Goal: Task Accomplishment & Management: Use online tool/utility

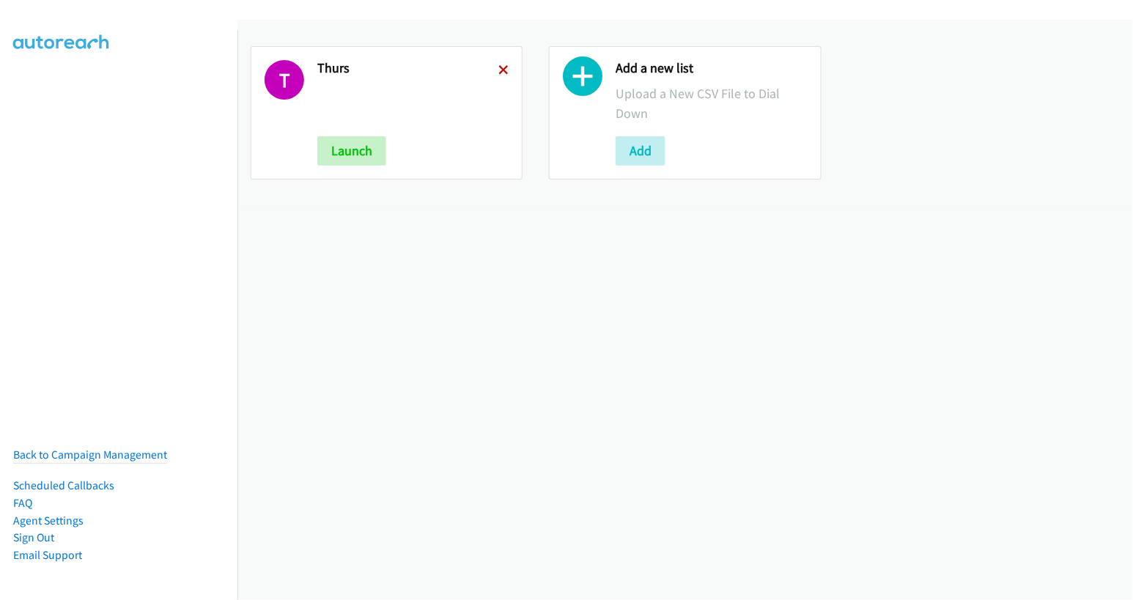
click at [498, 66] on icon at bounding box center [503, 71] width 10 height 10
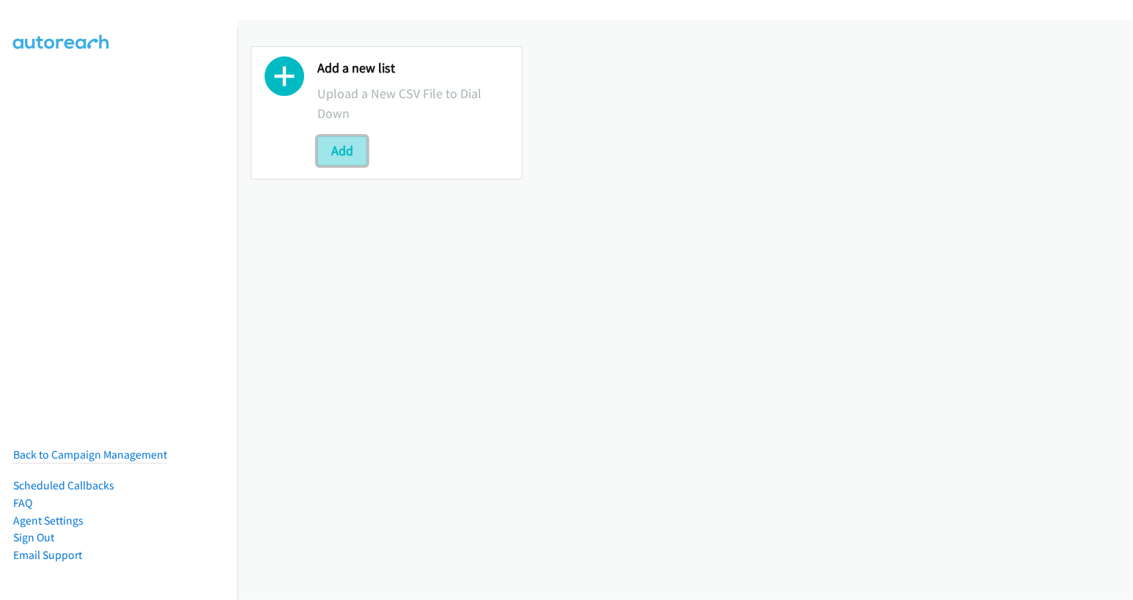
click at [333, 153] on button "Add" at bounding box center [342, 150] width 50 height 29
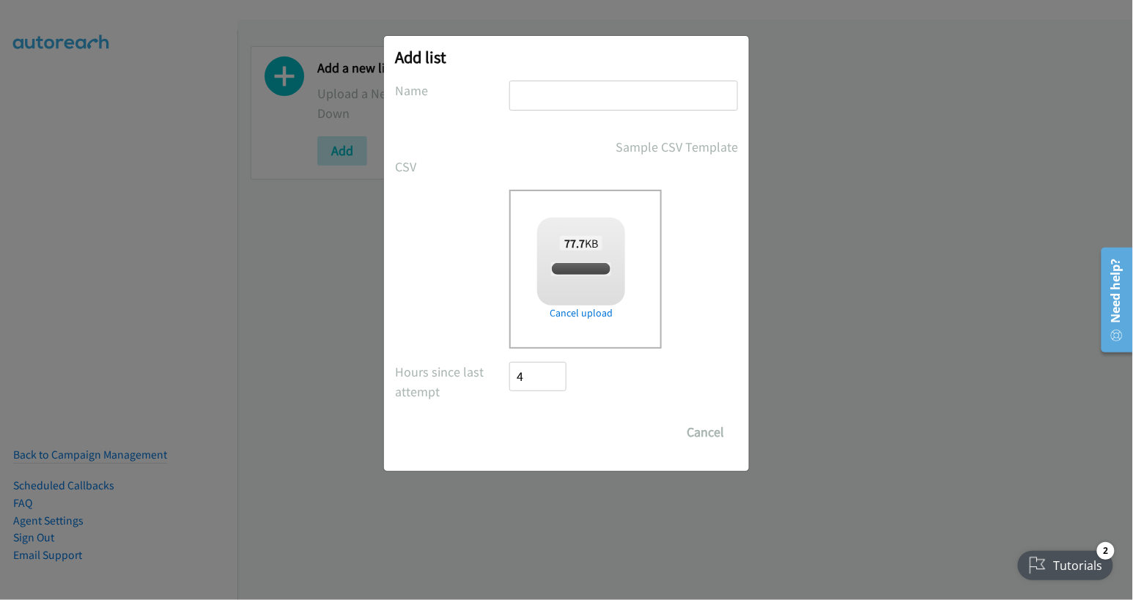
click at [587, 88] on input "text" at bounding box center [623, 96] width 229 height 30
checkbox input "true"
type input "thurs"
click at [556, 441] on input "Save List" at bounding box center [547, 432] width 77 height 29
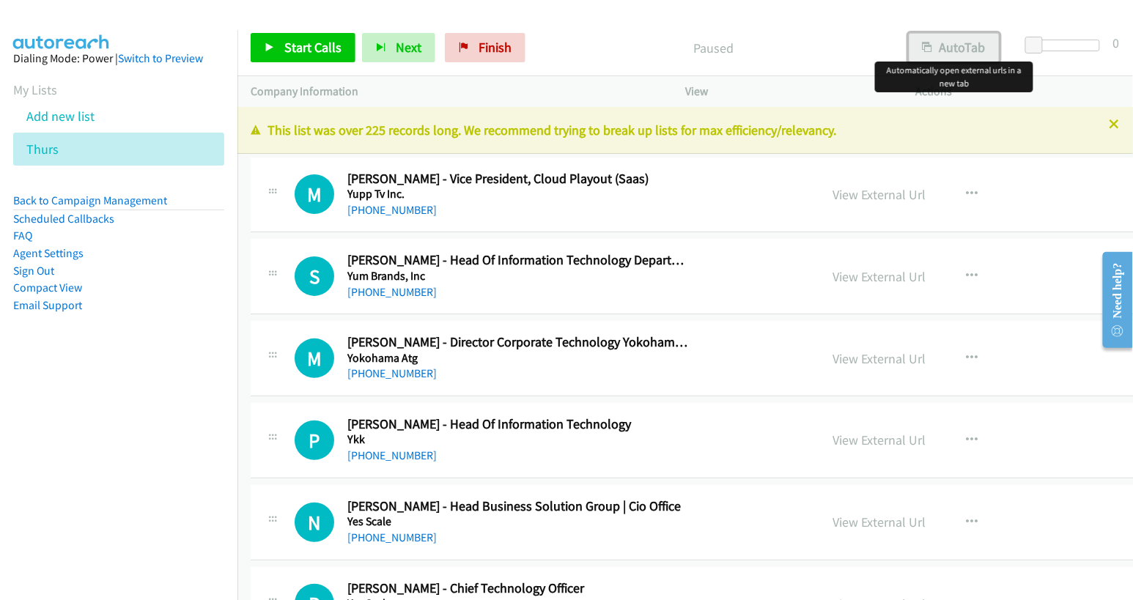
click at [957, 44] on button "AutoTab" at bounding box center [954, 47] width 91 height 29
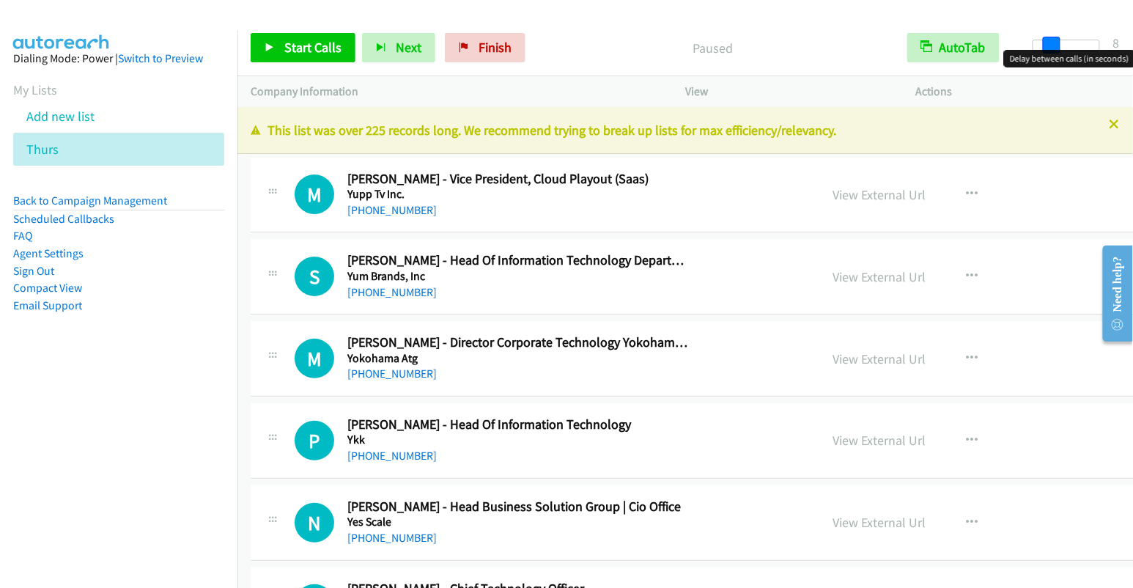
drag, startPoint x: 1035, startPoint y: 47, endPoint x: 1051, endPoint y: 52, distance: 16.9
click at [1051, 52] on body "Start Calls Pause Next Finish Paused AutoTab AutoTab 8 Company Information Info…" at bounding box center [566, 35] width 1133 height 70
click at [833, 194] on link "View External Url" at bounding box center [879, 194] width 93 height 17
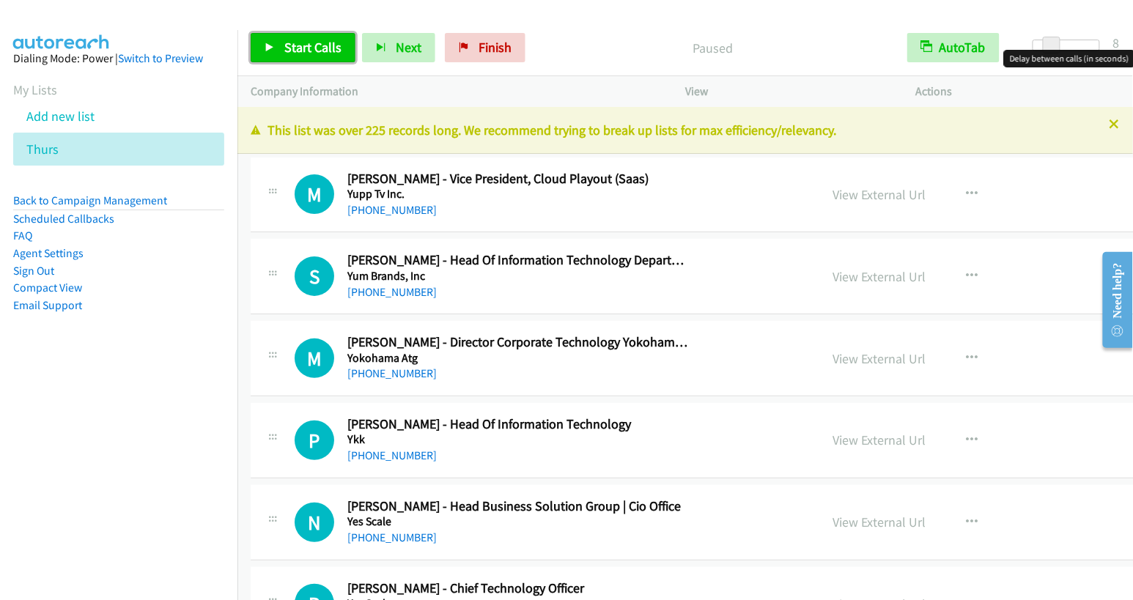
click at [314, 56] on link "Start Calls" at bounding box center [303, 47] width 105 height 29
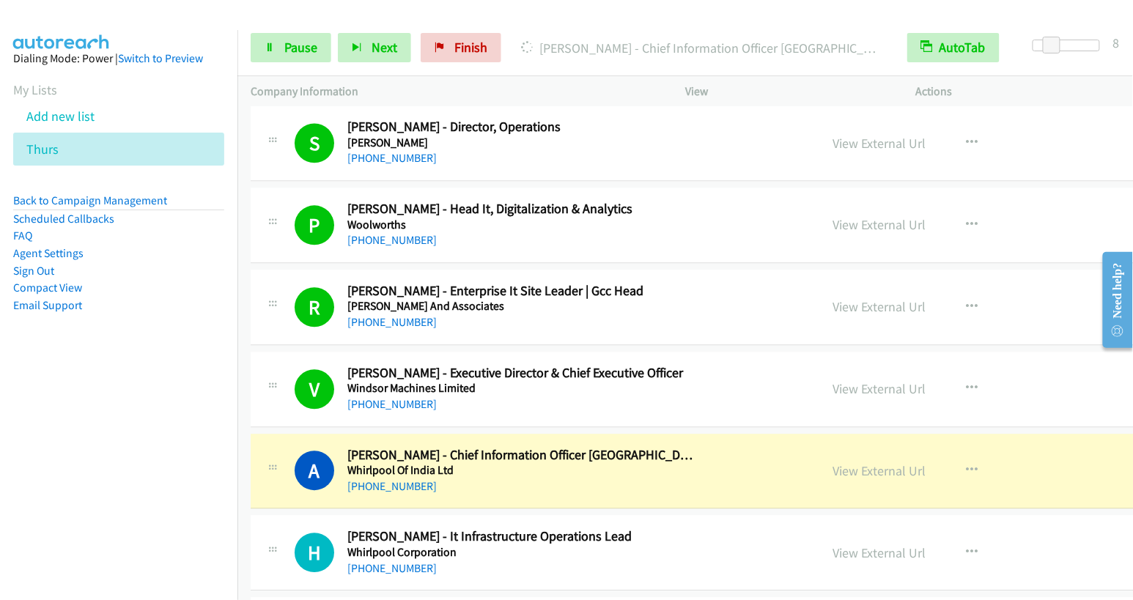
scroll to position [1221, 0]
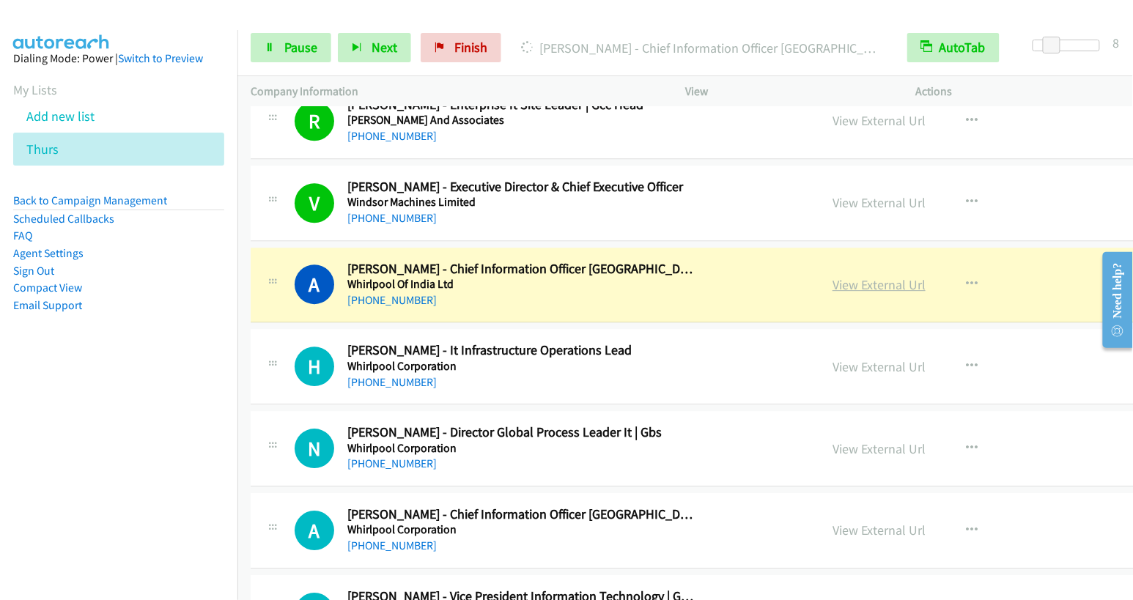
click at [833, 284] on link "View External Url" at bounding box center [879, 284] width 93 height 17
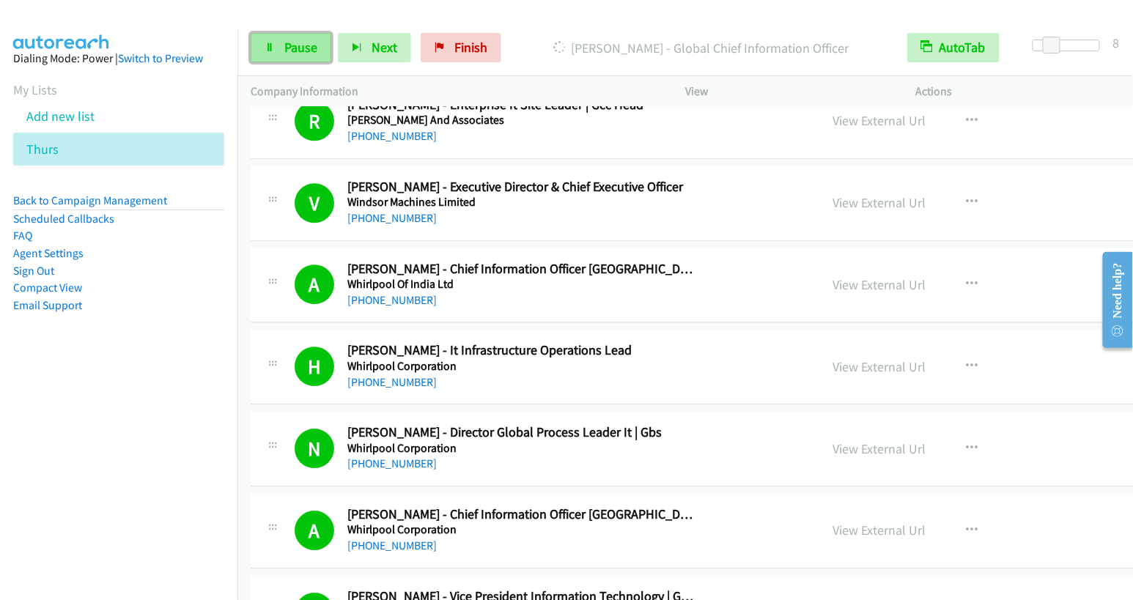
click at [287, 46] on span "Pause" at bounding box center [300, 47] width 33 height 17
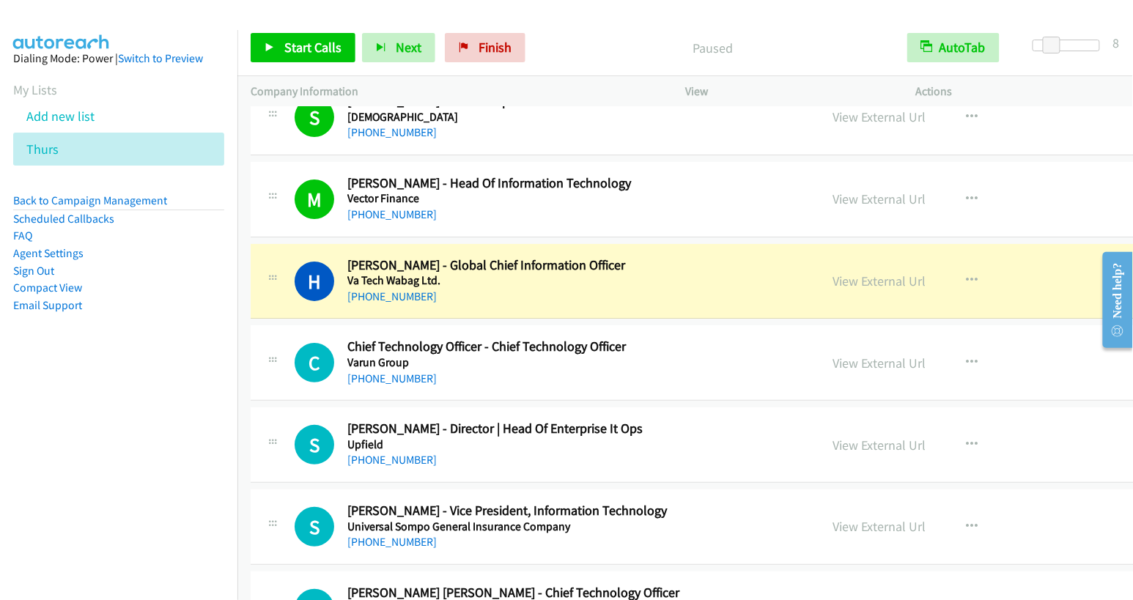
scroll to position [3357, 0]
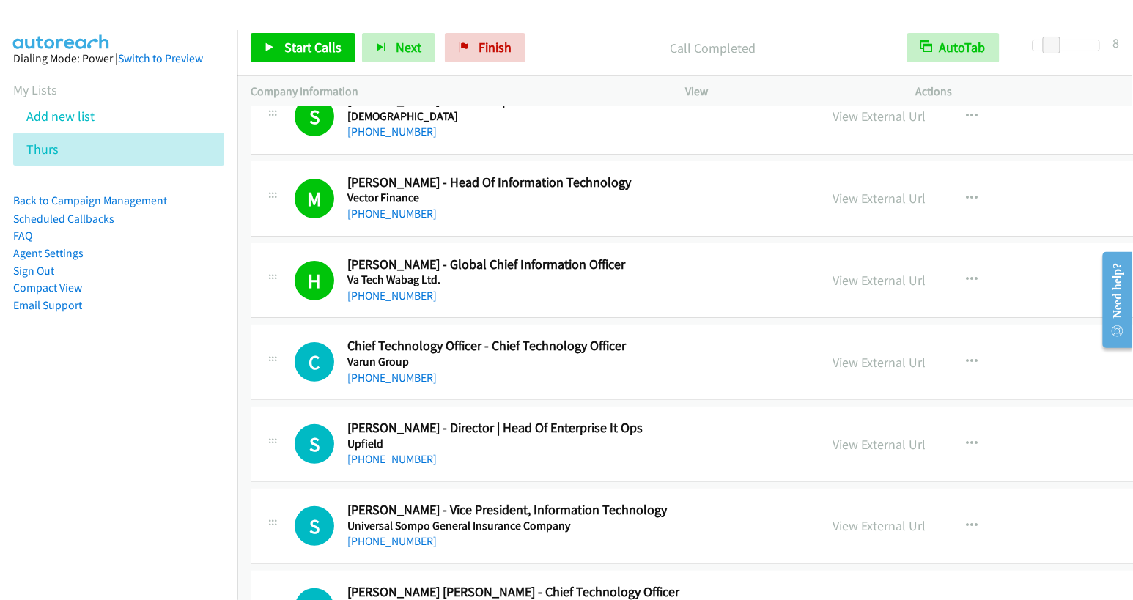
click at [833, 191] on link "View External Url" at bounding box center [879, 198] width 93 height 17
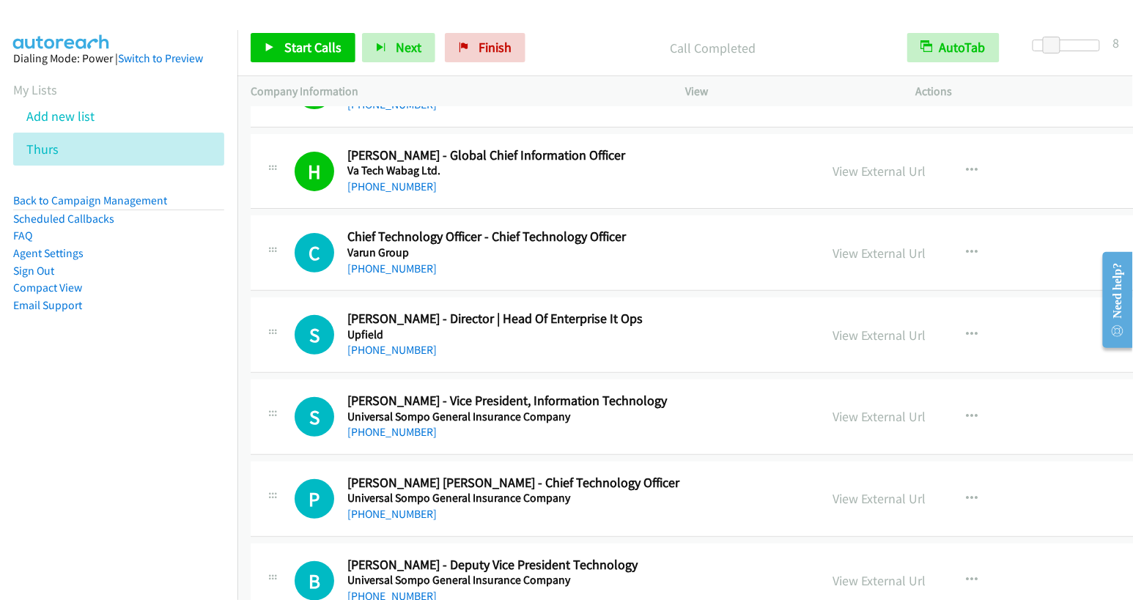
scroll to position [3467, 0]
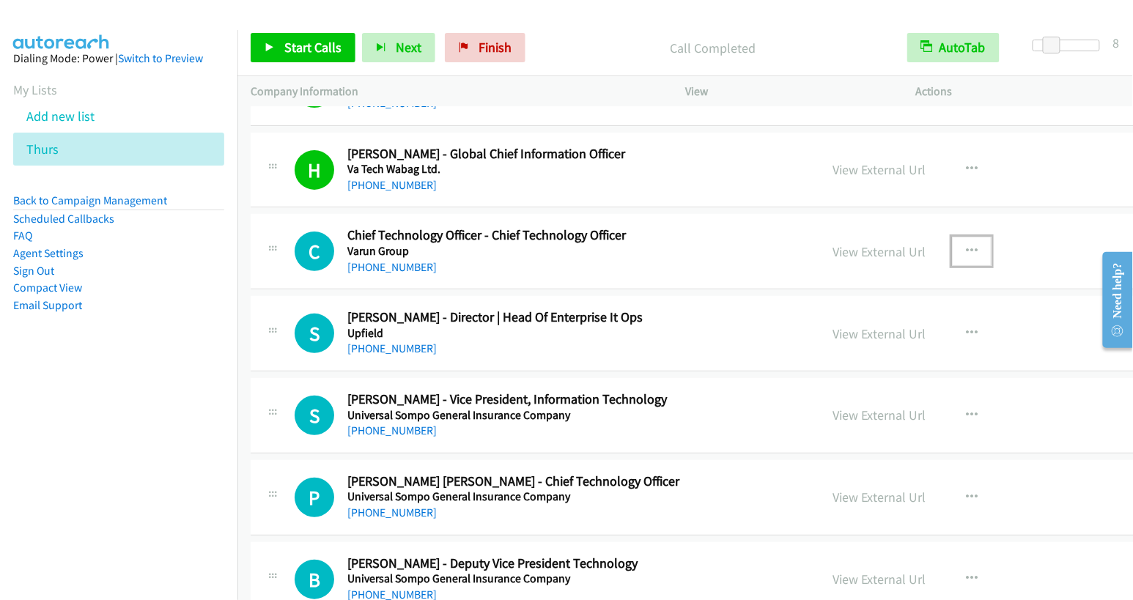
click at [966, 246] on icon "button" at bounding box center [972, 252] width 12 height 12
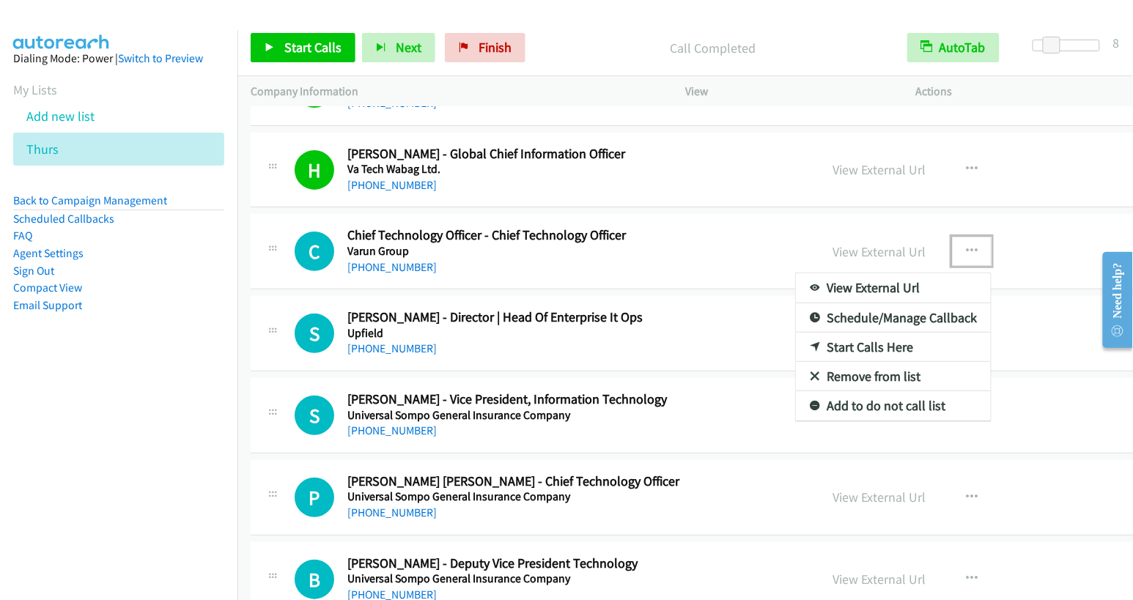
click at [796, 333] on link "Start Calls Here" at bounding box center [893, 347] width 195 height 29
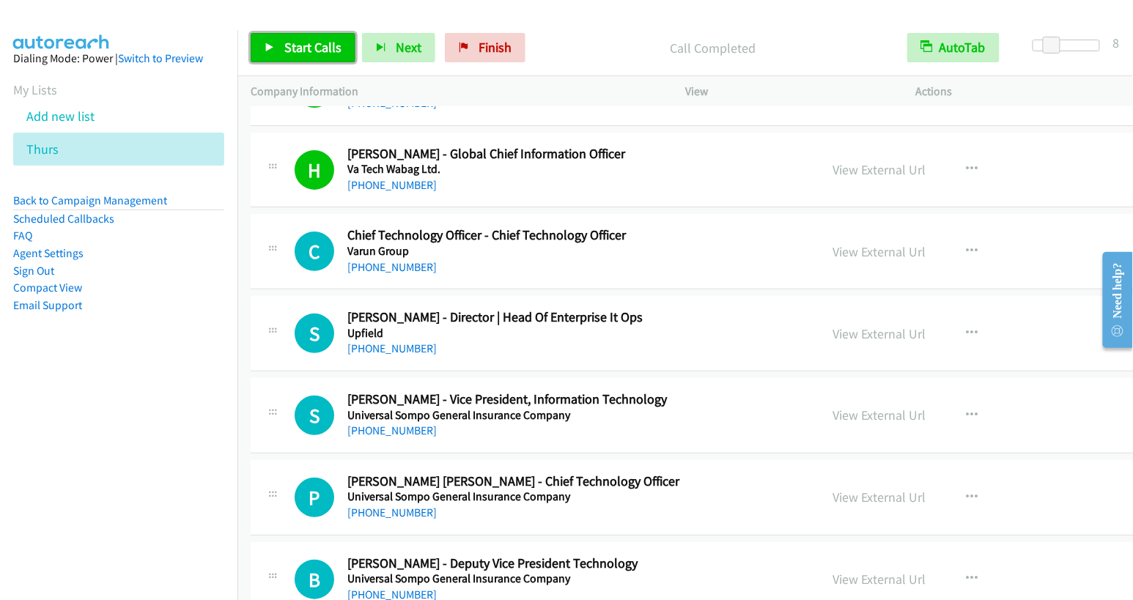
click at [306, 55] on span "Start Calls" at bounding box center [312, 47] width 57 height 17
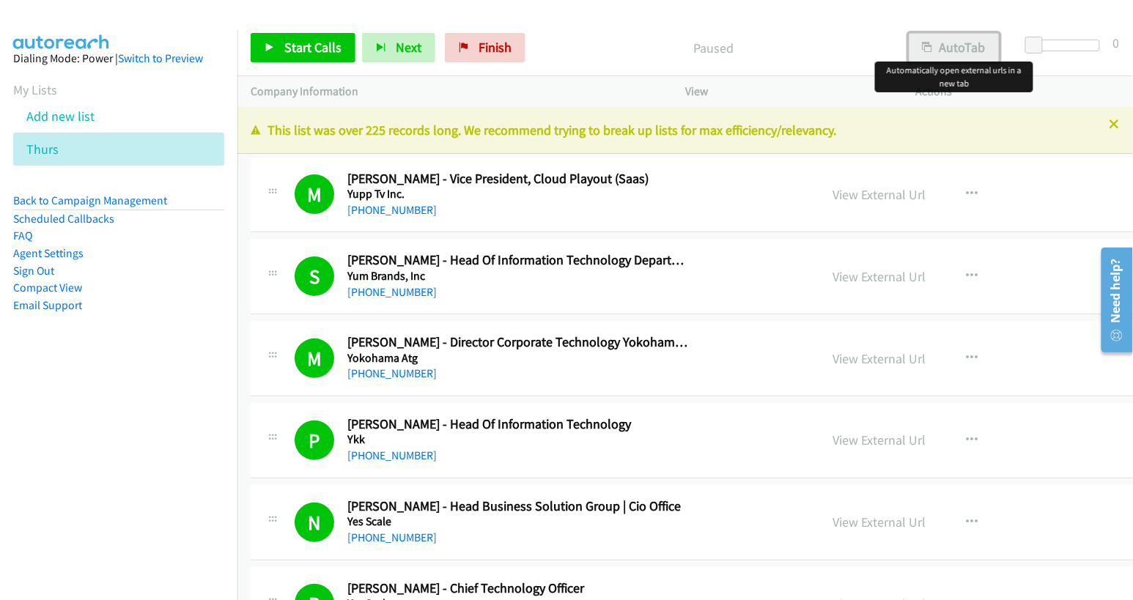
click at [959, 47] on button "AutoTab" at bounding box center [954, 47] width 91 height 29
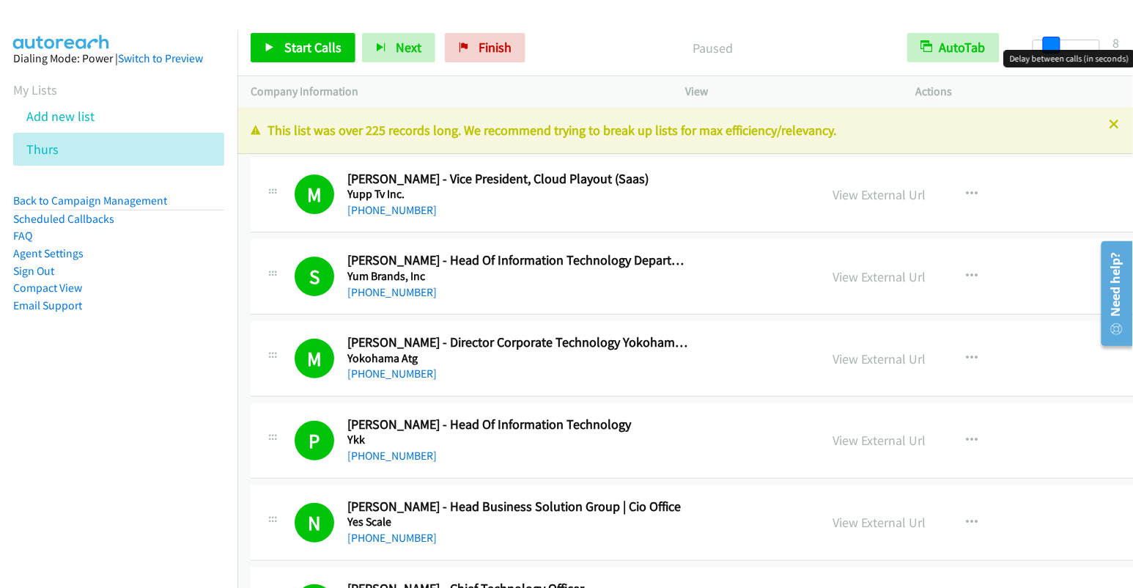
drag, startPoint x: 1035, startPoint y: 44, endPoint x: 1053, endPoint y: 46, distance: 17.7
click at [1053, 46] on span at bounding box center [1052, 46] width 18 height 18
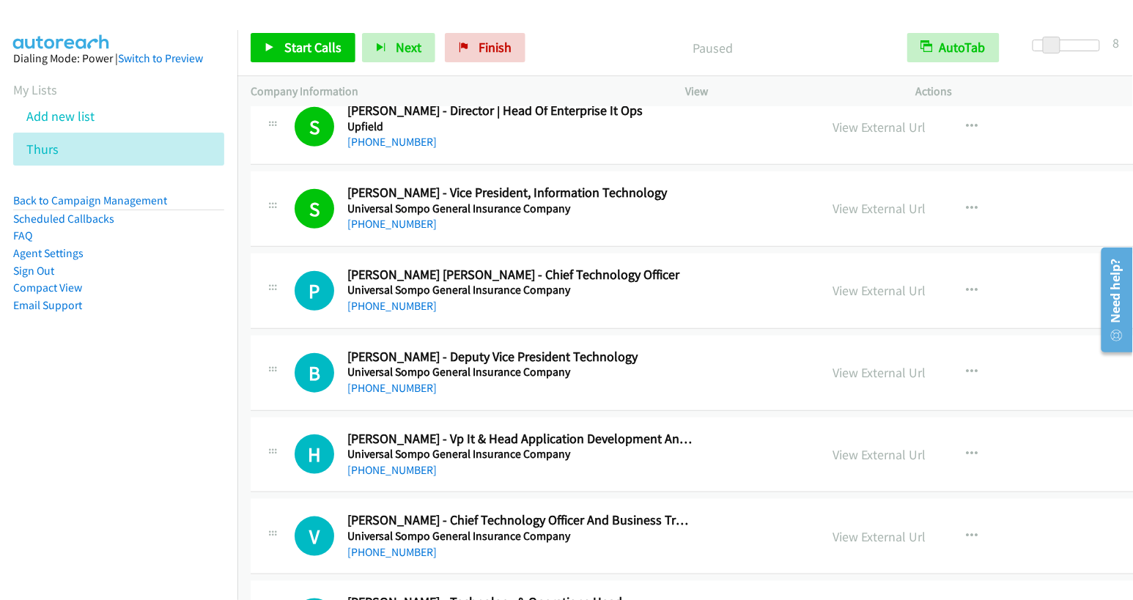
scroll to position [3700, 0]
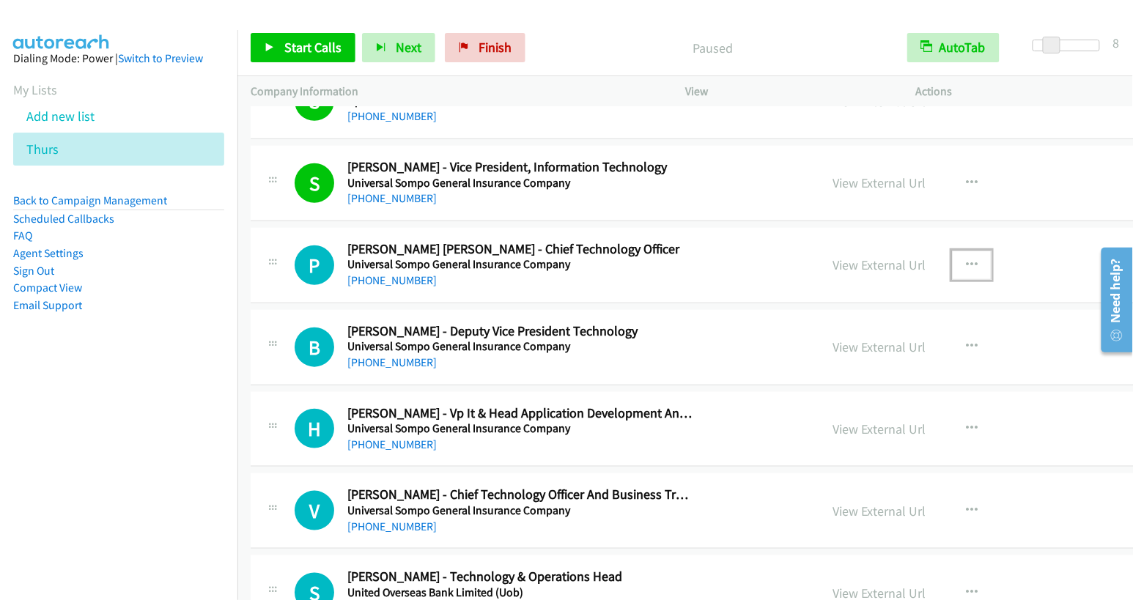
click at [952, 251] on button "button" at bounding box center [972, 265] width 40 height 29
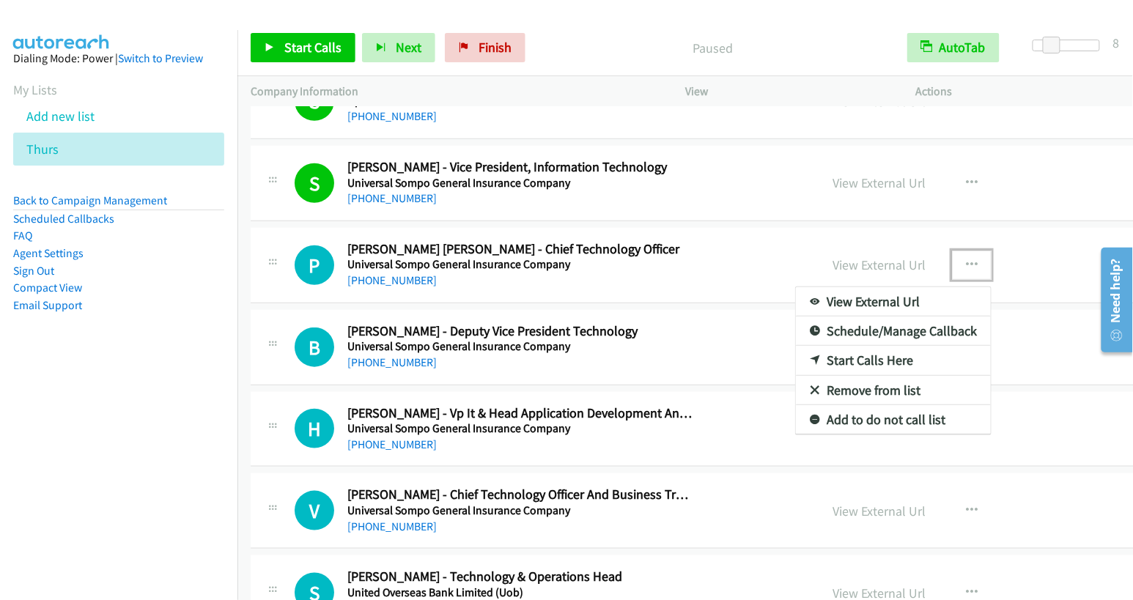
click at [796, 346] on link "Start Calls Here" at bounding box center [893, 360] width 195 height 29
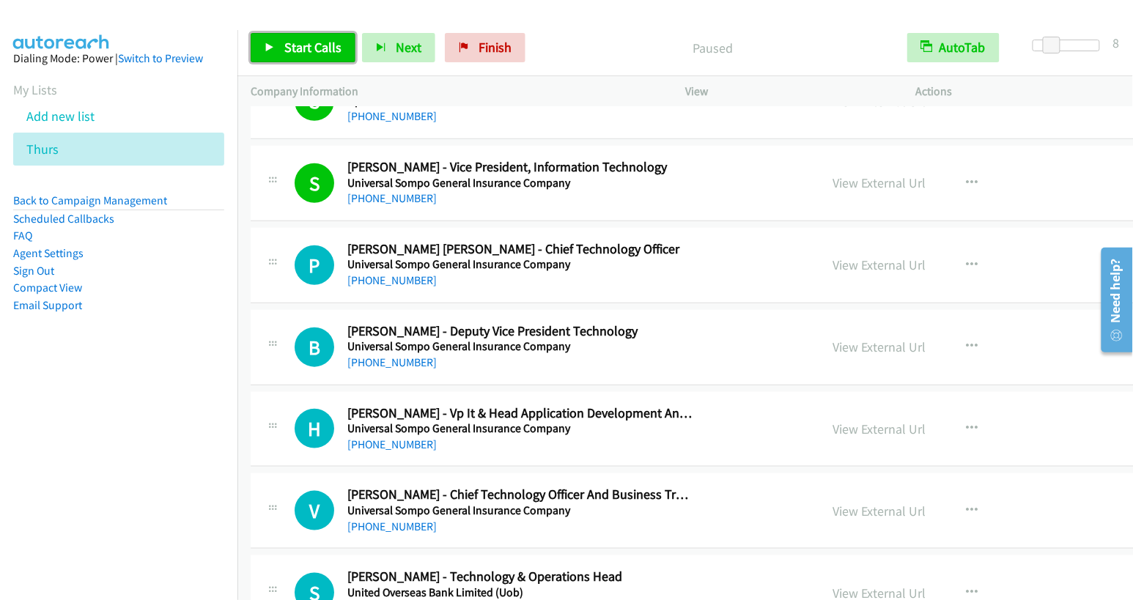
click at [295, 52] on span "Start Calls" at bounding box center [312, 47] width 57 height 17
